Goal: Check status: Check status

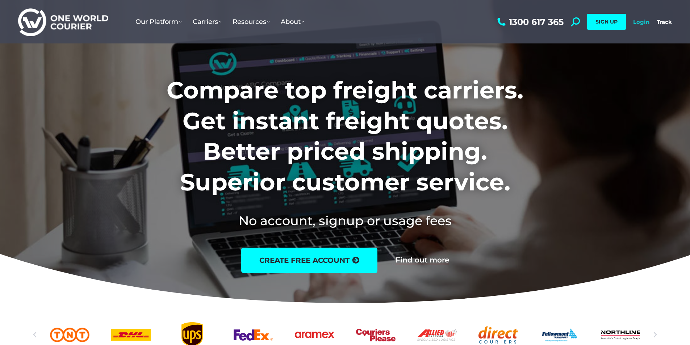
click at [639, 21] on link "Login" at bounding box center [642, 21] width 16 height 7
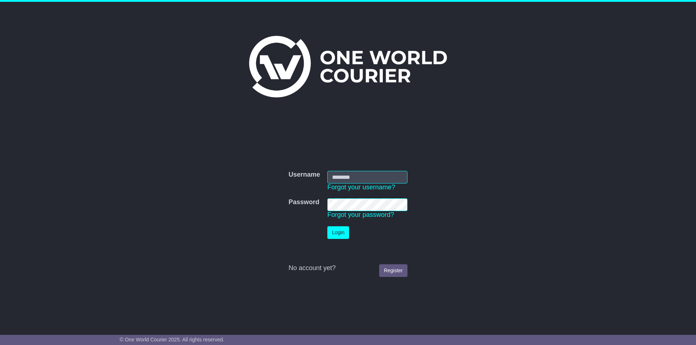
type input "**********"
click at [344, 233] on button "Login" at bounding box center [338, 233] width 22 height 13
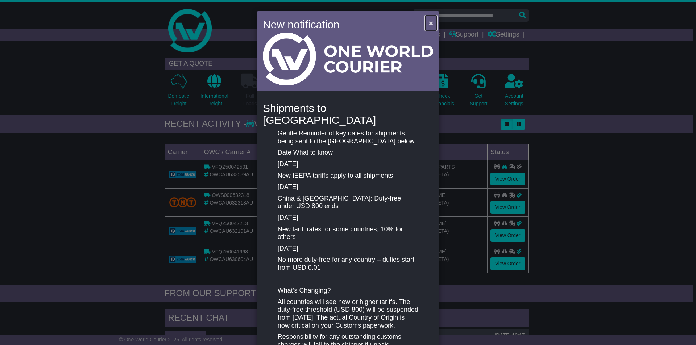
click at [429, 21] on span "×" at bounding box center [431, 23] width 4 height 8
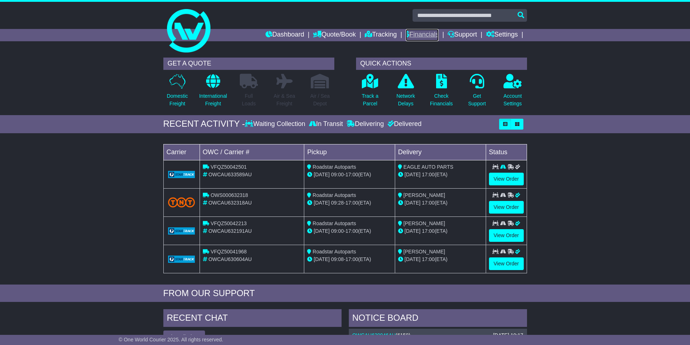
click at [425, 34] on link "Financials" at bounding box center [422, 35] width 33 height 12
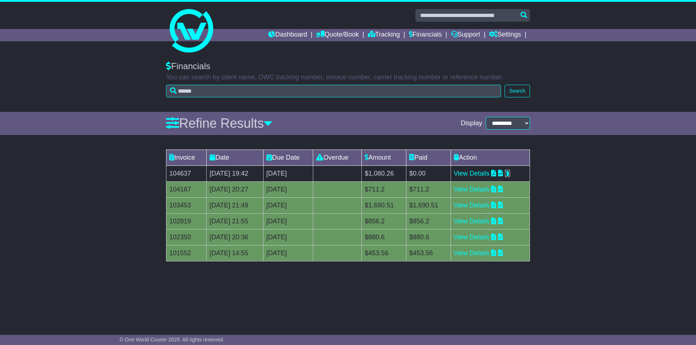
click at [510, 174] on icon at bounding box center [507, 173] width 5 height 7
click at [496, 174] on icon at bounding box center [493, 173] width 5 height 7
click at [426, 35] on link "Financials" at bounding box center [425, 35] width 33 height 12
click at [503, 173] on icon at bounding box center [500, 173] width 5 height 7
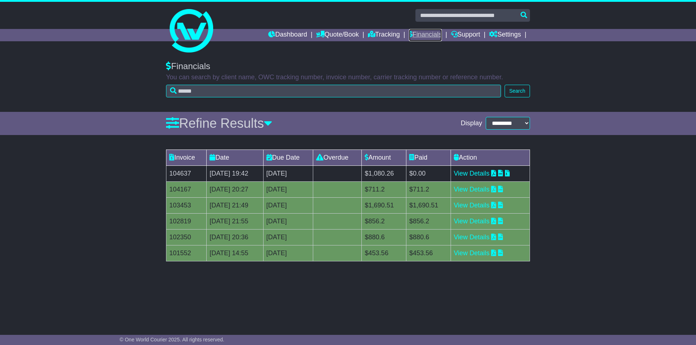
click at [425, 34] on link "Financials" at bounding box center [425, 35] width 33 height 12
click at [496, 174] on icon at bounding box center [493, 173] width 5 height 7
